Goal: Task Accomplishment & Management: Use online tool/utility

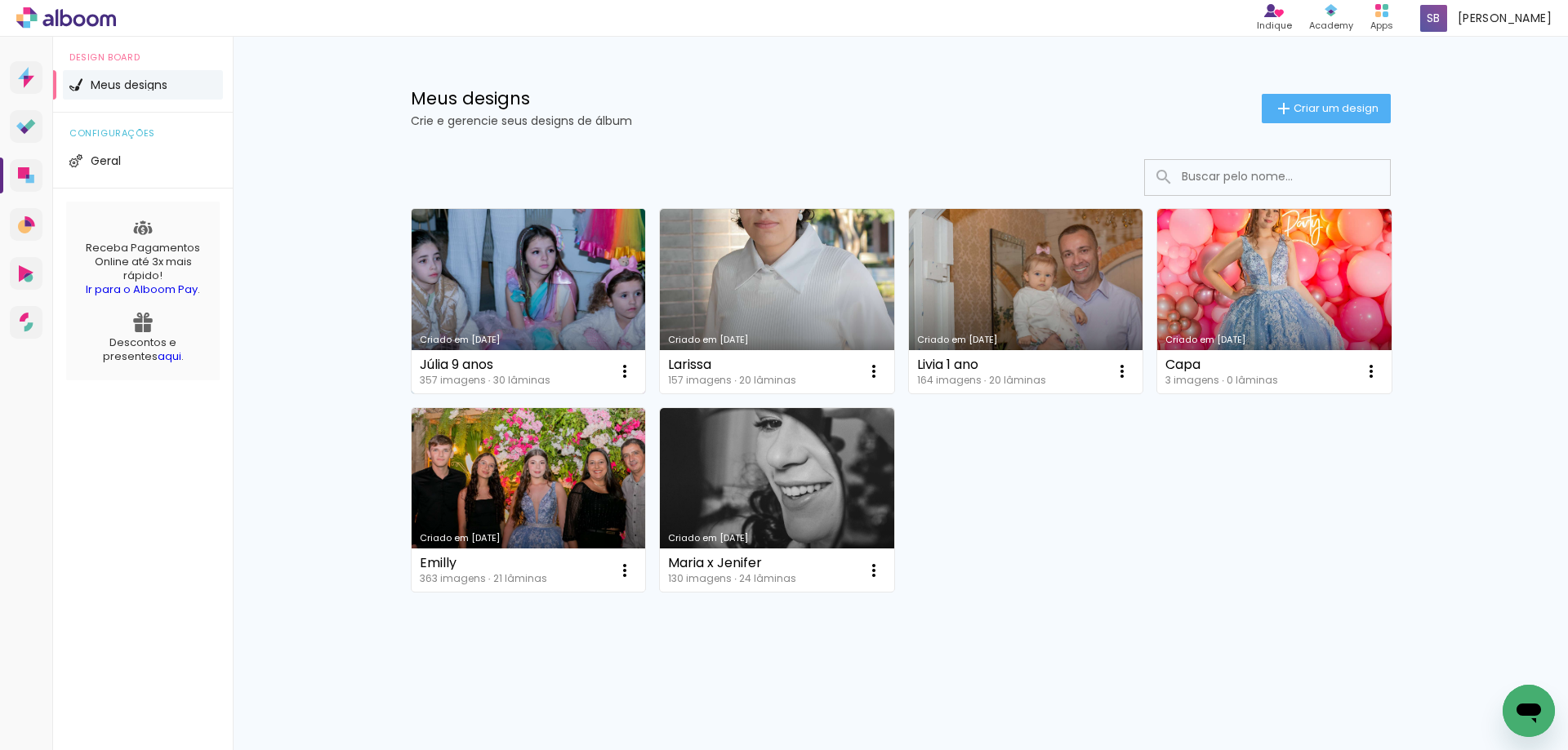
click at [557, 281] on link "Criado em [DATE]" at bounding box center [529, 301] width 235 height 184
click at [554, 281] on link "Criado em [DATE]" at bounding box center [529, 301] width 235 height 184
